Goal: Information Seeking & Learning: Understand process/instructions

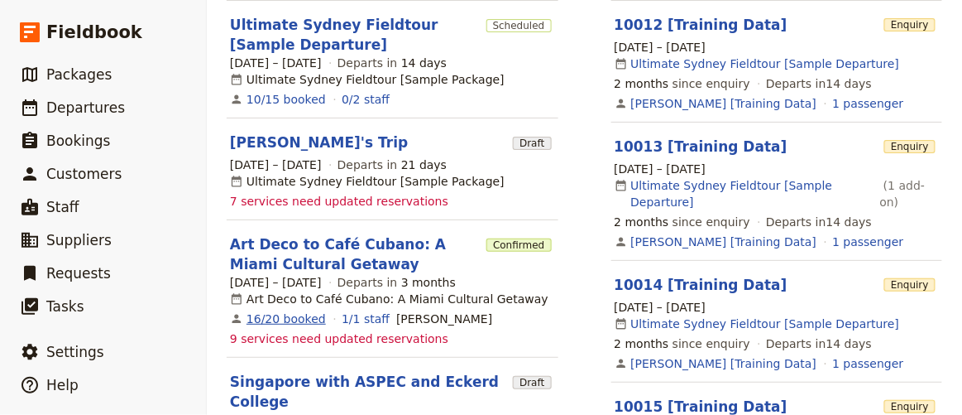
scroll to position [451, 0]
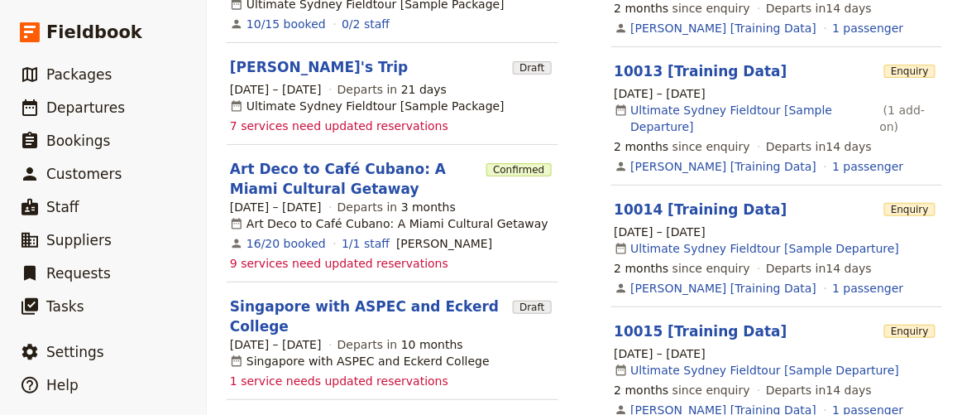
click at [295, 199] on span "8 – 12 Dec 2025" at bounding box center [276, 207] width 92 height 17
click at [292, 185] on link "Art Deco to Café Cubano: A Miami Cultural Getaway" at bounding box center [355, 179] width 250 height 40
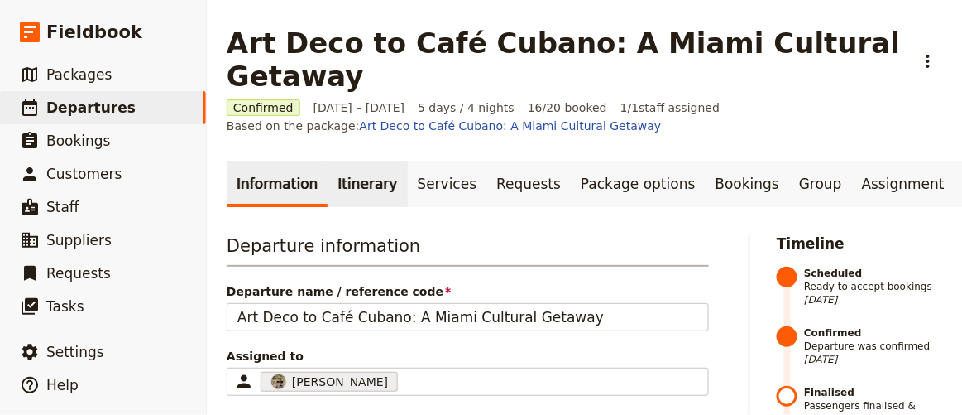
click at [348, 161] on link "Itinerary" at bounding box center [367, 184] width 79 height 46
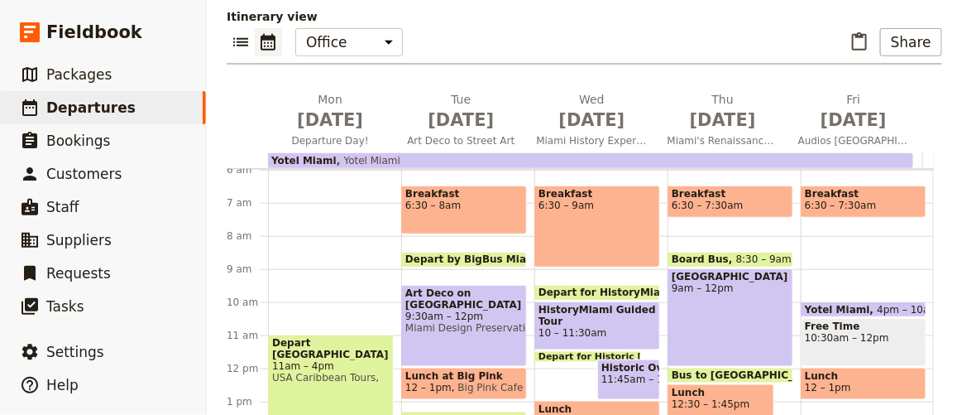
scroll to position [150, 0]
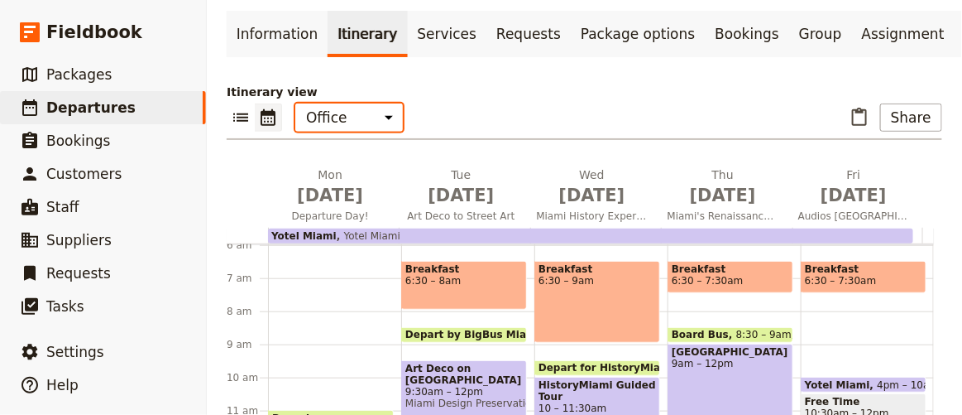
click at [360, 103] on select "Office Guide Passenger Sales" at bounding box center [349, 117] width 108 height 28
select select "PASSENGER"
click at [295, 103] on select "Office Guide Passenger Sales" at bounding box center [349, 117] width 108 height 28
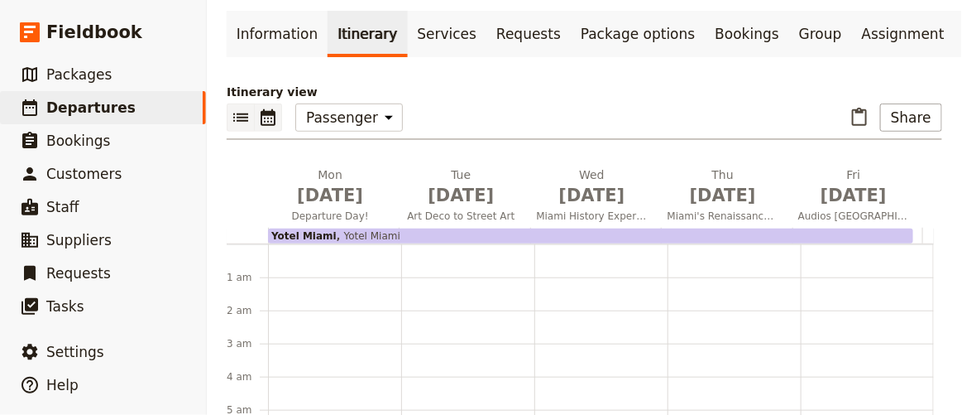
click at [231, 108] on icon "List view" at bounding box center [241, 118] width 20 height 20
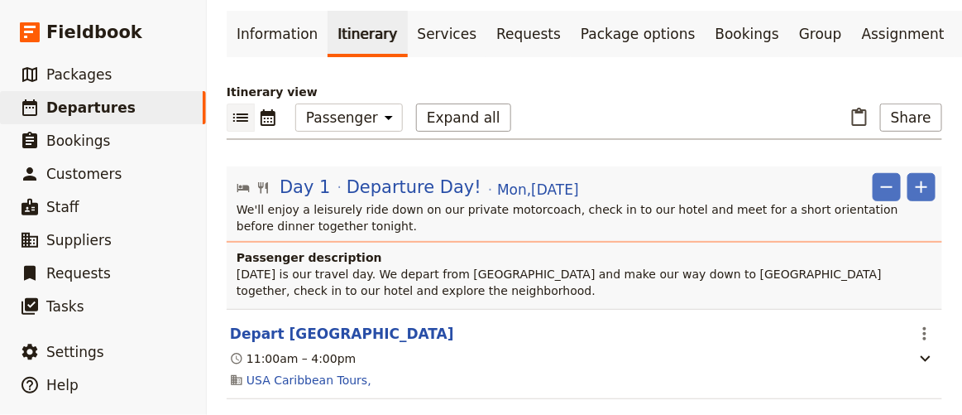
click at [333, 201] on p "We'll enjoy a leisurely ride down on our private motorcoach, check in to our ho…" at bounding box center [586, 217] width 699 height 33
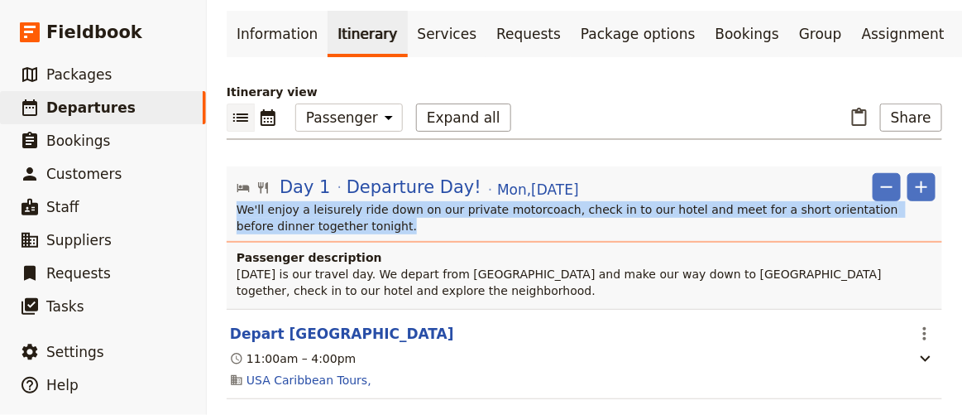
drag, startPoint x: 237, startPoint y: 185, endPoint x: 363, endPoint y: 199, distance: 127.4
click at [363, 201] on p "We'll enjoy a leisurely ride down on our private motorcoach, check in to our ho…" at bounding box center [586, 217] width 699 height 33
copy p "We'll enjoy a leisurely ride down on our private motorcoach, check in to our ho…"
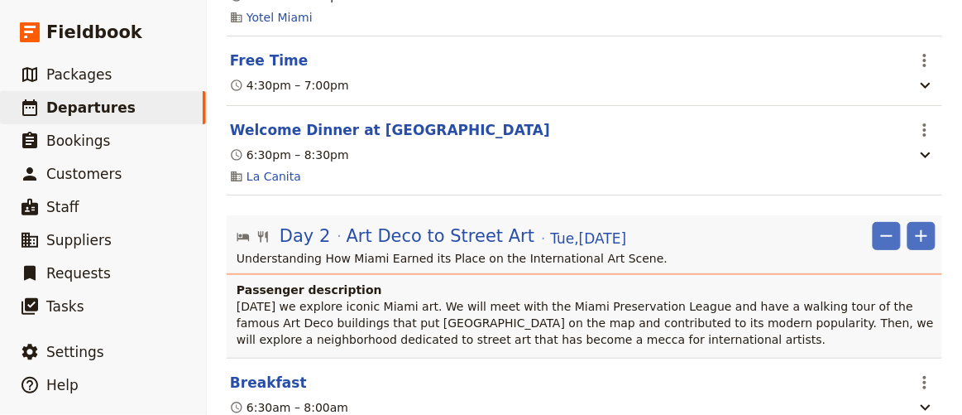
scroll to position [677, 0]
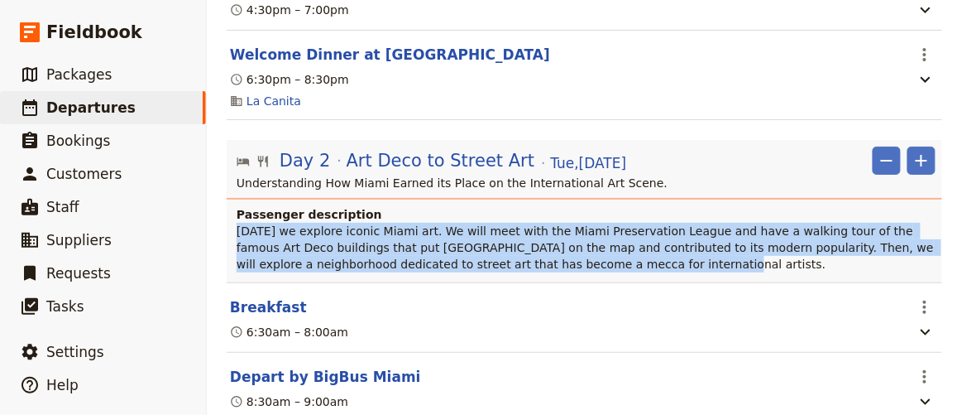
drag, startPoint x: 234, startPoint y: 208, endPoint x: 592, endPoint y: 236, distance: 359.4
click at [592, 236] on div "Passenger description Today we explore iconic Miami art. We will meet with the …" at bounding box center [585, 244] width 716 height 76
copy span "Today we explore iconic Miami art. We will meet with the Miami Preservation Lea…"
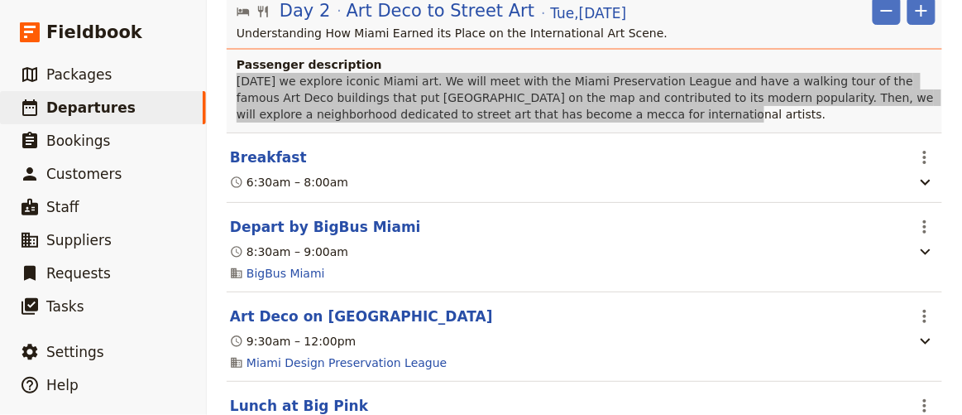
scroll to position [902, 0]
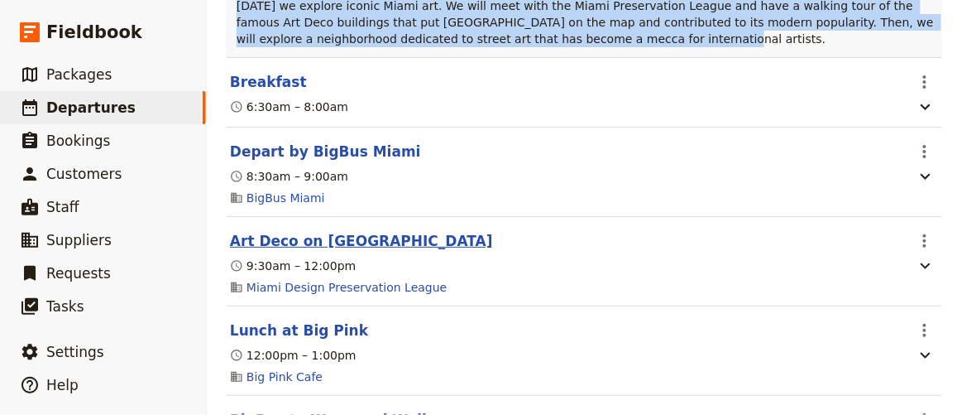
click at [309, 231] on button "Art Deco on South Beach" at bounding box center [361, 241] width 263 height 20
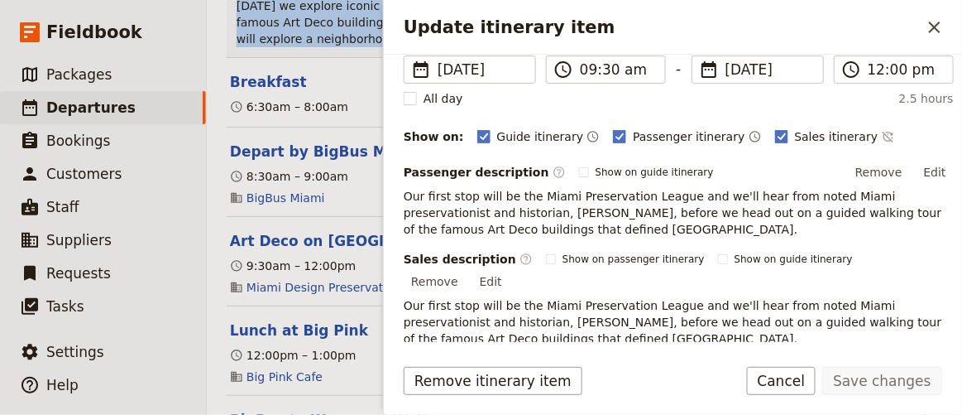
scroll to position [225, 0]
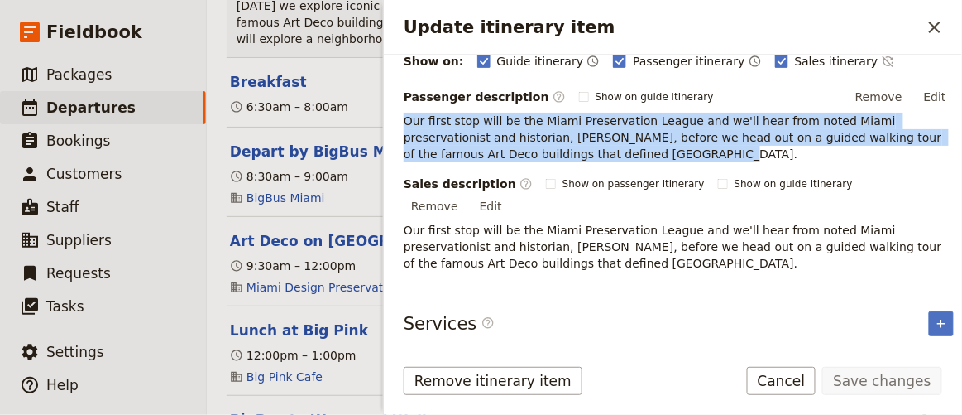
drag, startPoint x: 403, startPoint y: 120, endPoint x: 550, endPoint y: 151, distance: 150.4
click at [550, 151] on p "Our first stop will be the Miami Preservation League and we'll hear from noted …" at bounding box center [679, 138] width 550 height 50
copy span "Our first stop will be the Miami Preservation League and we'll hear from noted …"
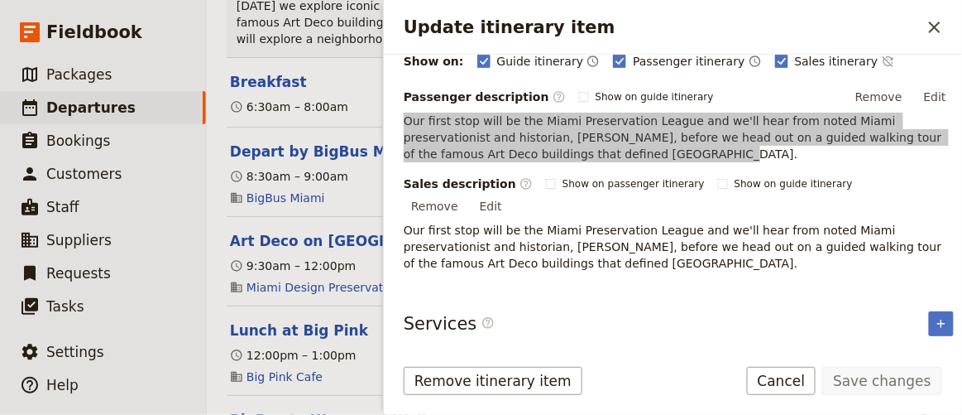
scroll to position [261, 0]
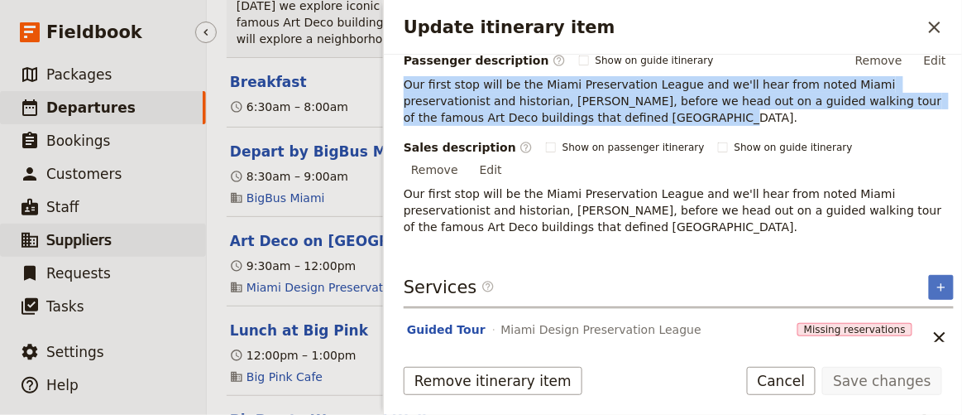
click at [195, 223] on link "​ Suppliers" at bounding box center [103, 239] width 206 height 33
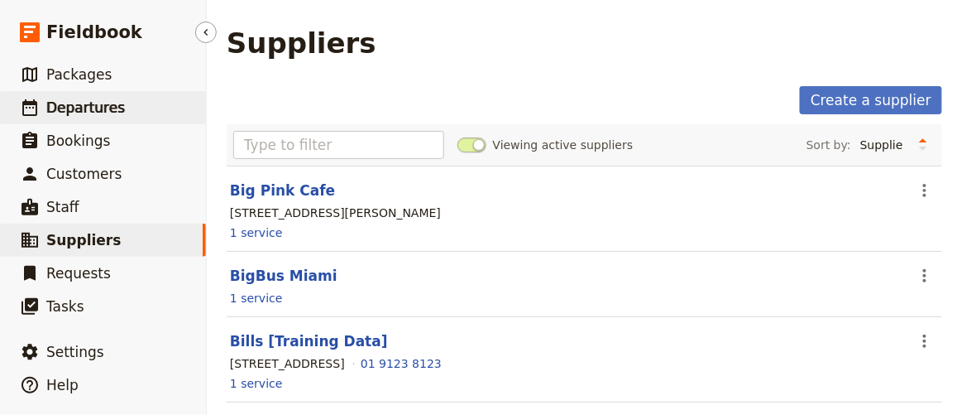
click at [138, 118] on link "​ Departures" at bounding box center [103, 107] width 206 height 33
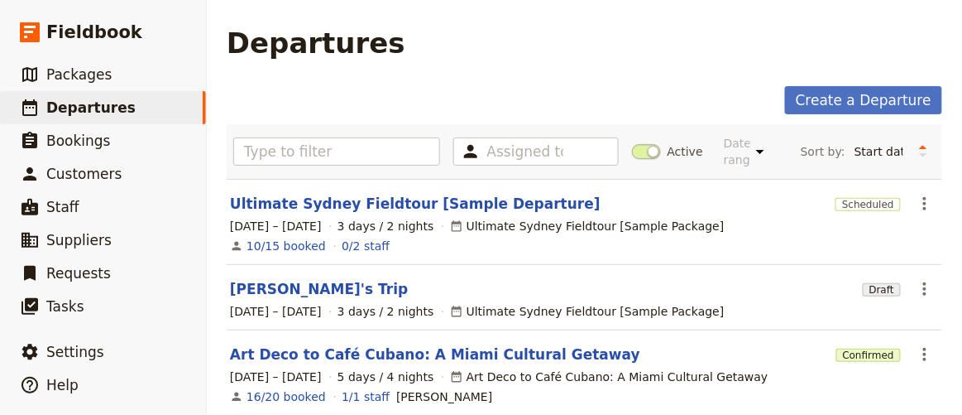
scroll to position [74, 0]
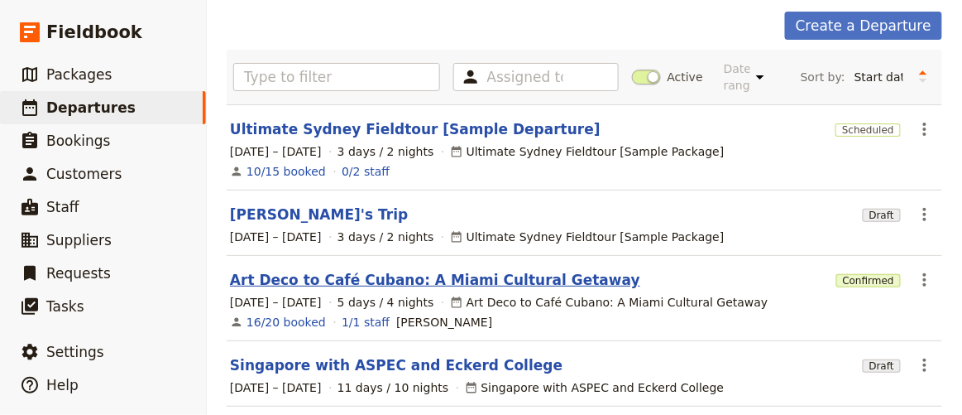
click at [370, 281] on link "Art Deco to Café Cubano: A Miami Cultural Getaway" at bounding box center [435, 280] width 410 height 20
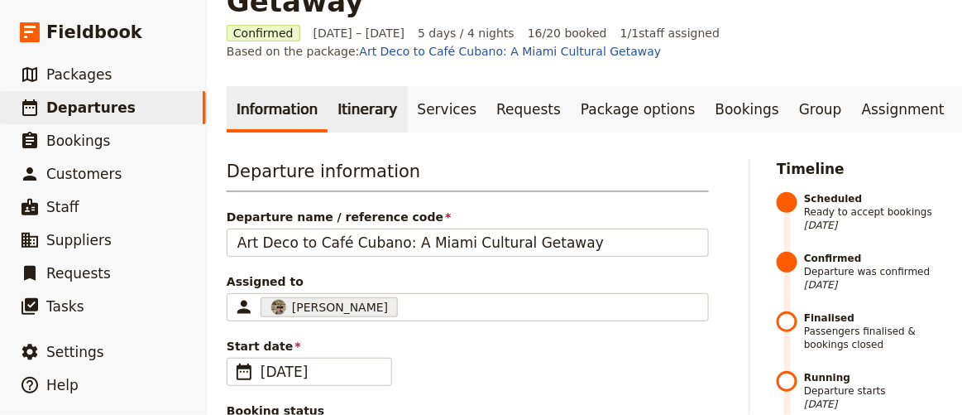
click at [356, 86] on link "Itinerary" at bounding box center [367, 109] width 79 height 46
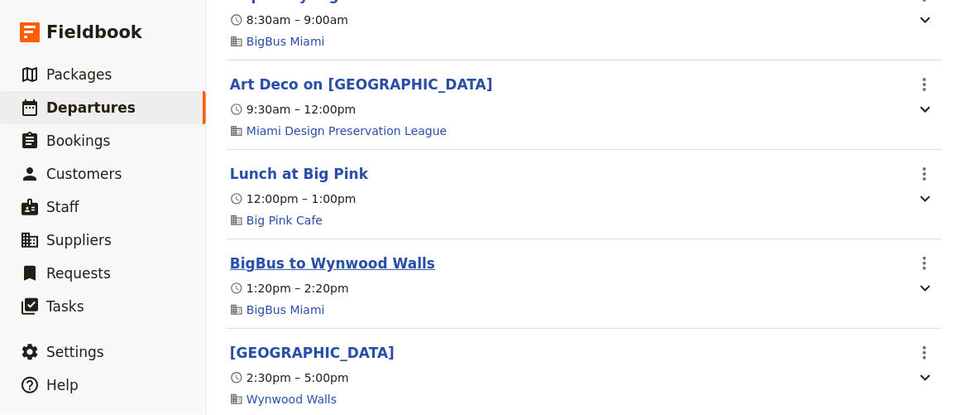
scroll to position [1504, 0]
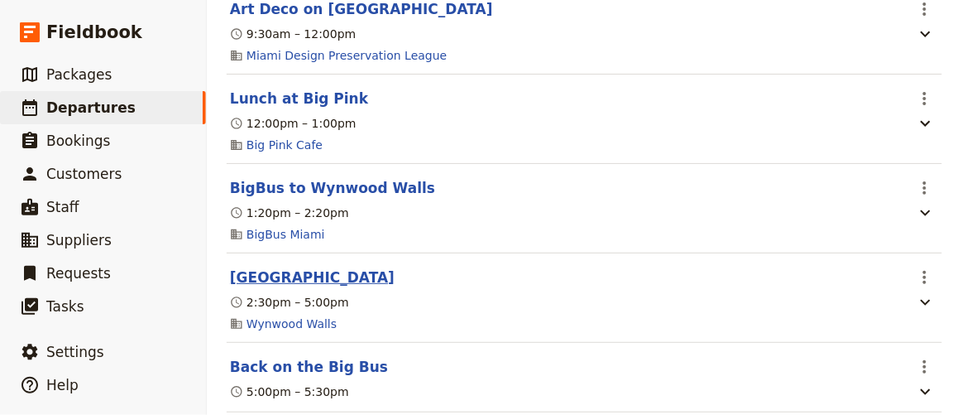
click at [367, 267] on button "Wynwood Walls Museum and Gallery" at bounding box center [312, 277] width 165 height 20
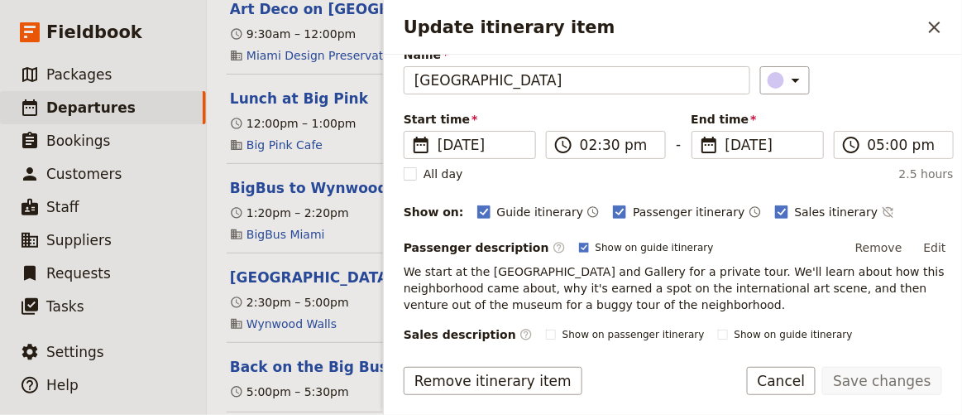
scroll to position [150, 0]
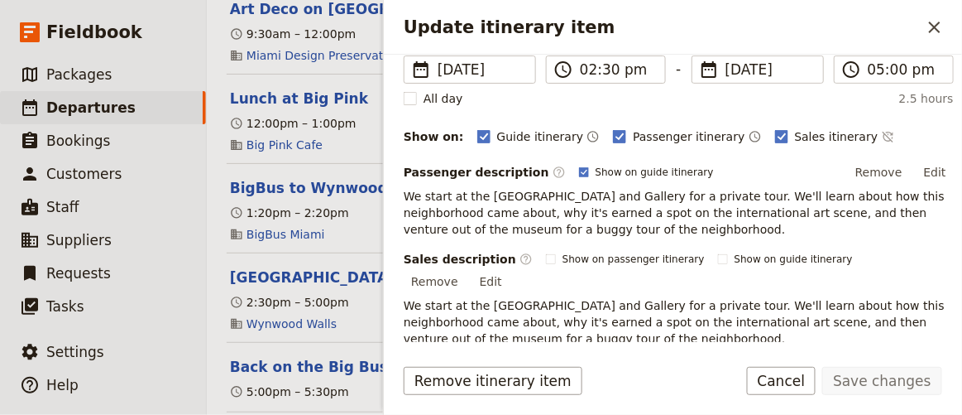
drag, startPoint x: 405, startPoint y: 193, endPoint x: 703, endPoint y: 224, distance: 300.3
click at [703, 224] on p "We start at the Wynwood Walls Museum and Gallery for a private tour. We'll lear…" at bounding box center [679, 213] width 550 height 50
copy span "We start at the Wynwood Walls Museum and Gallery for a private tour. We'll lear…"
click at [299, 89] on button "Lunch at Big Pink" at bounding box center [299, 99] width 138 height 20
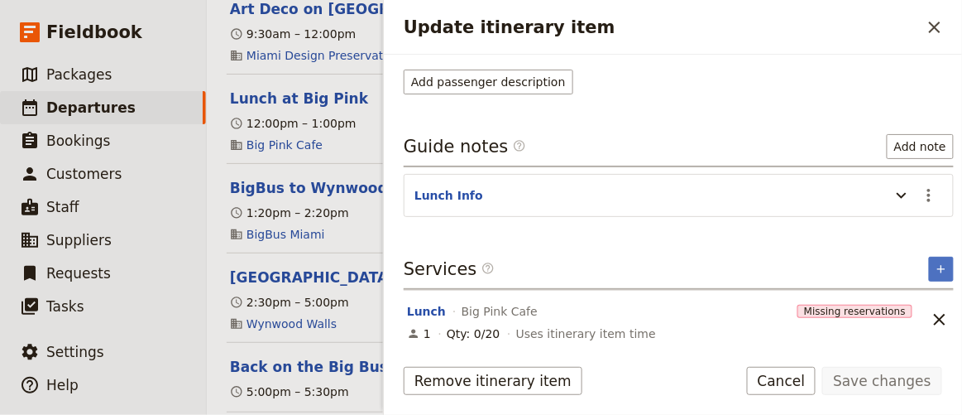
scroll to position [0, 0]
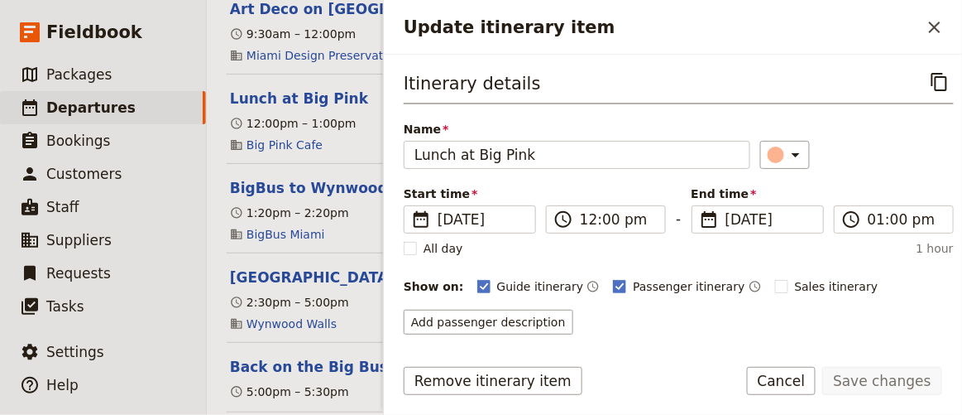
click at [355, 113] on div "12:00pm – 1:00pm" at bounding box center [567, 123] width 678 height 20
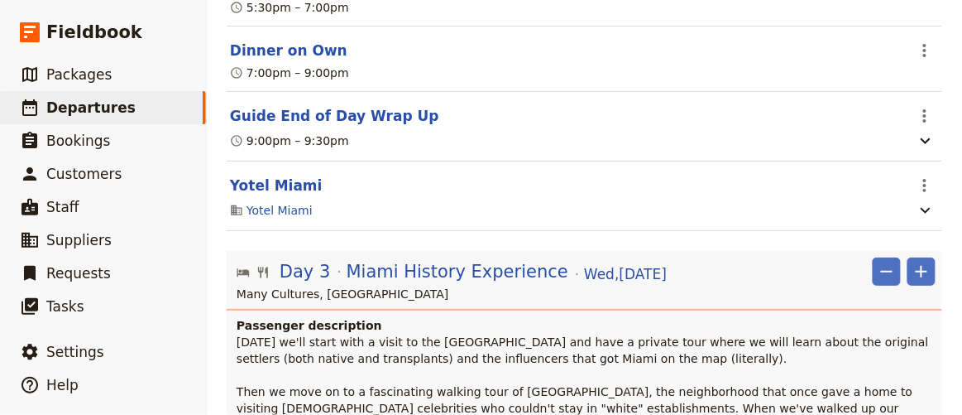
scroll to position [2030, 0]
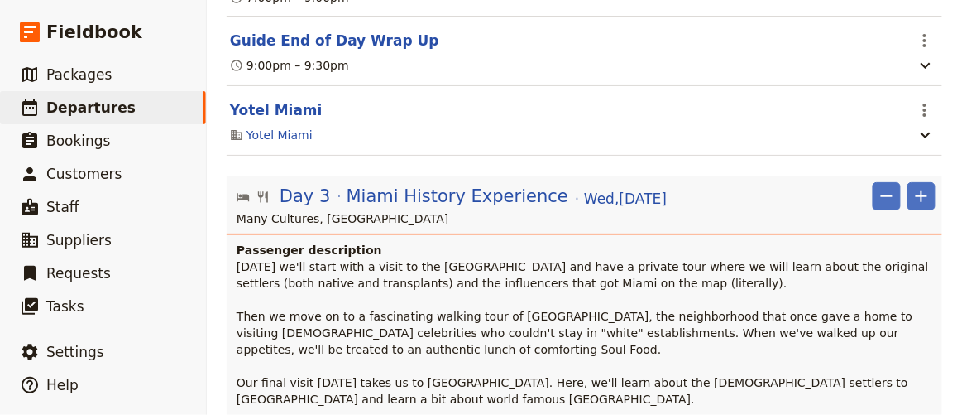
click at [237, 260] on span "Today we'll start with a visit to the Miami History Museum and have a private t…" at bounding box center [585, 333] width 696 height 146
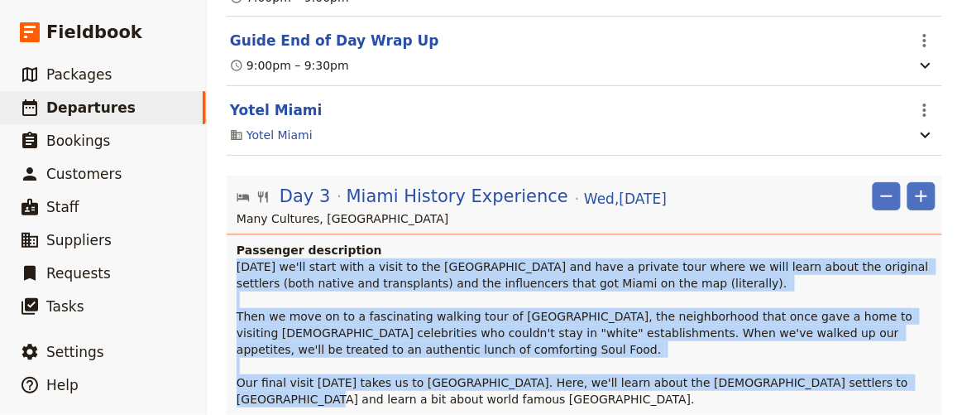
drag, startPoint x: 237, startPoint y: 225, endPoint x: 400, endPoint y: 350, distance: 205.4
click at [400, 350] on p "Today we'll start with a visit to the Miami History Museum and have a private t…" at bounding box center [586, 332] width 699 height 149
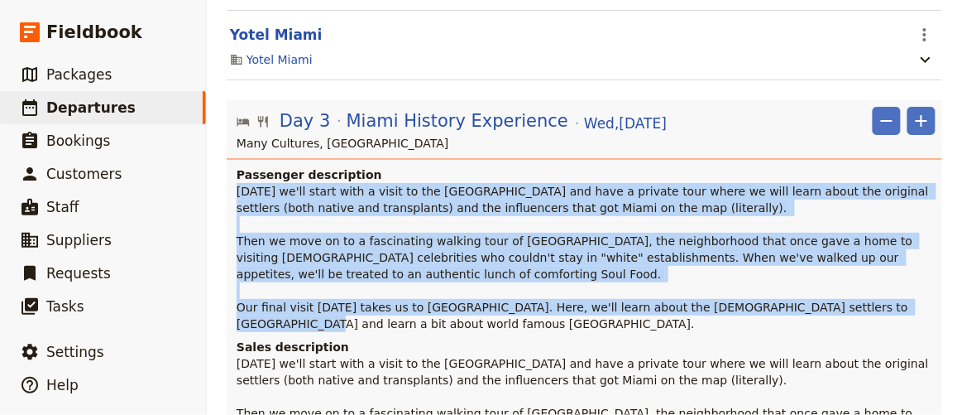
scroll to position [2181, 0]
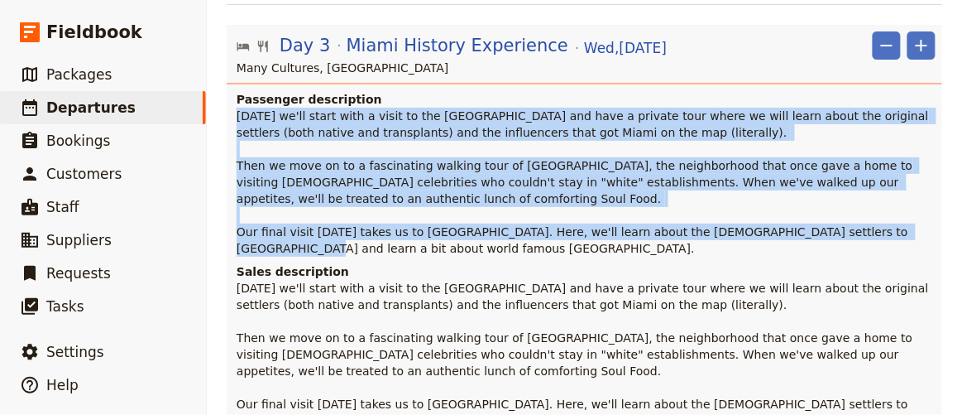
copy span "Today we'll start with a visit to the Miami History Museum and have a private t…"
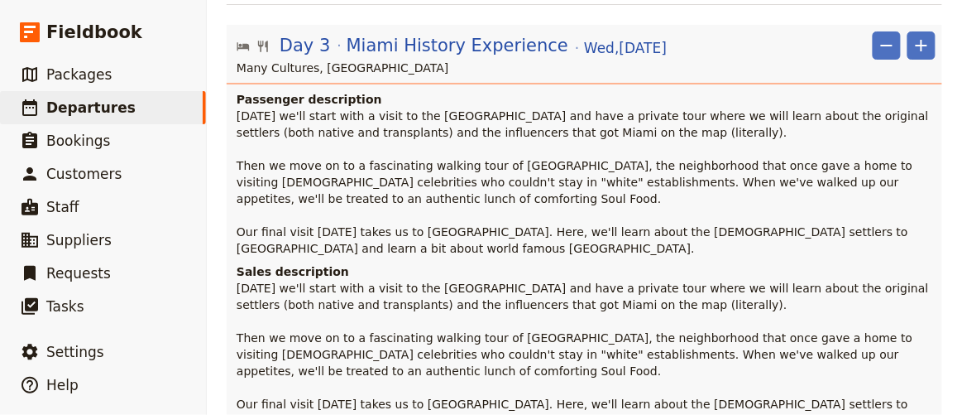
click at [369, 263] on h4 "Sales description" at bounding box center [586, 271] width 699 height 17
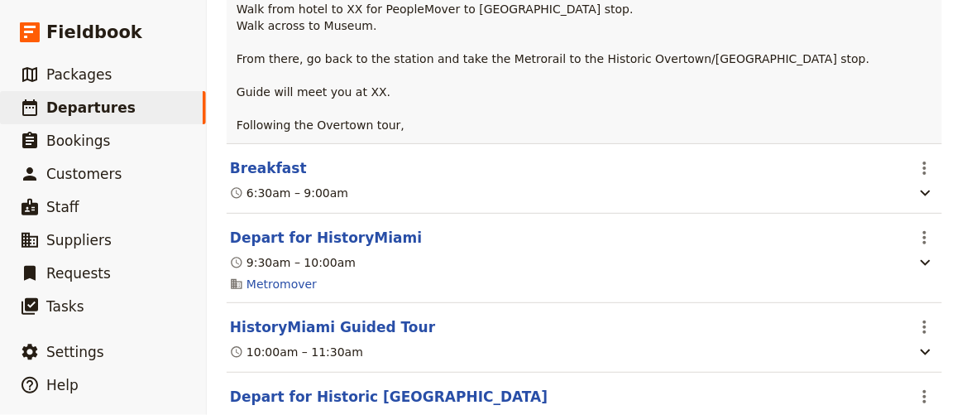
scroll to position [2707, 0]
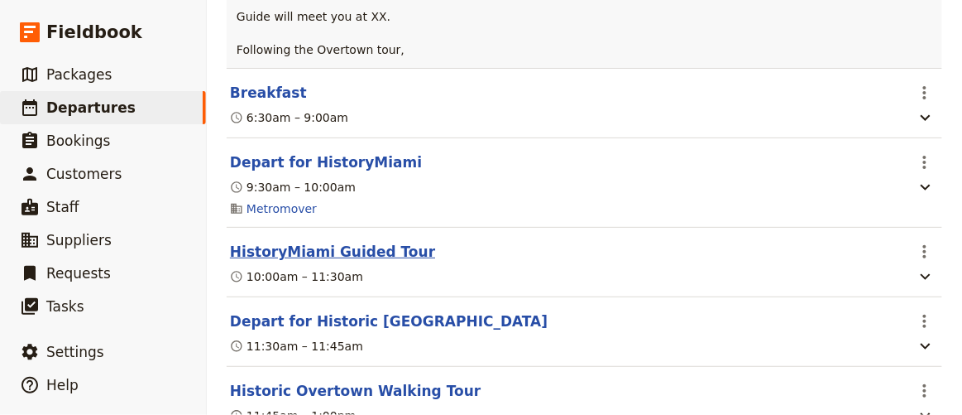
click at [367, 242] on button "HistoryMiami Guided Tour" at bounding box center [332, 252] width 205 height 20
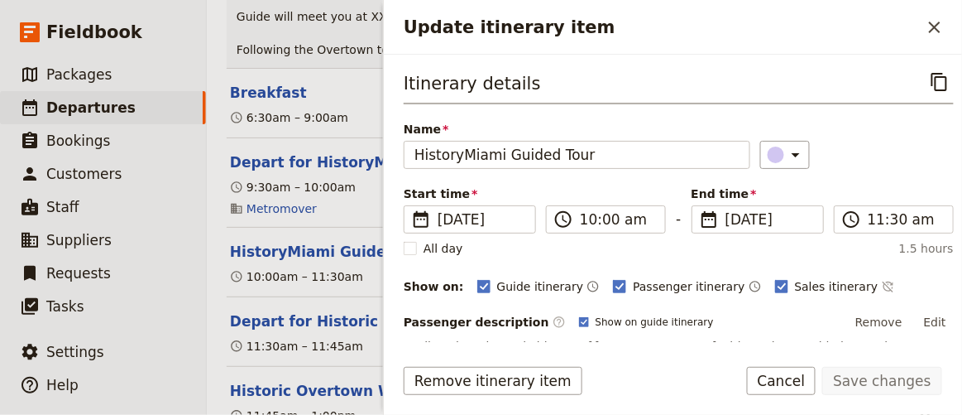
scroll to position [150, 0]
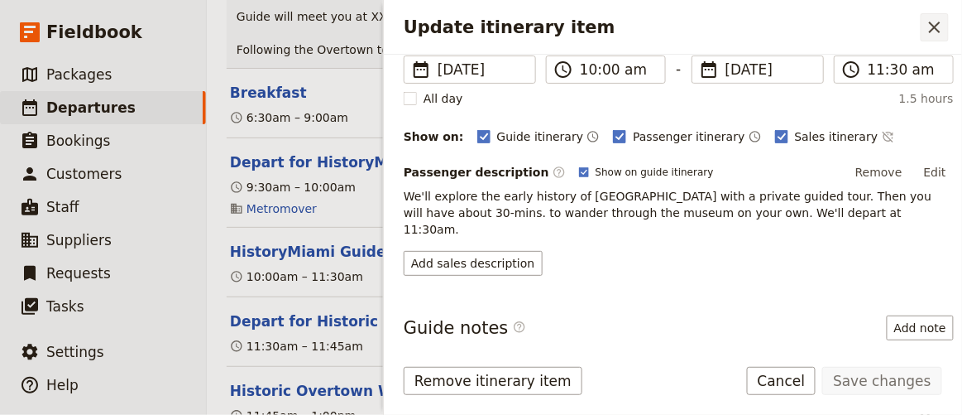
click at [933, 26] on icon "Close drawer" at bounding box center [935, 27] width 20 height 20
